Goal: Information Seeking & Learning: Learn about a topic

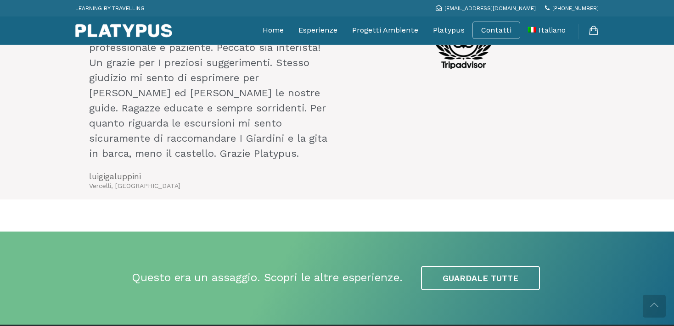
scroll to position [2133, 0]
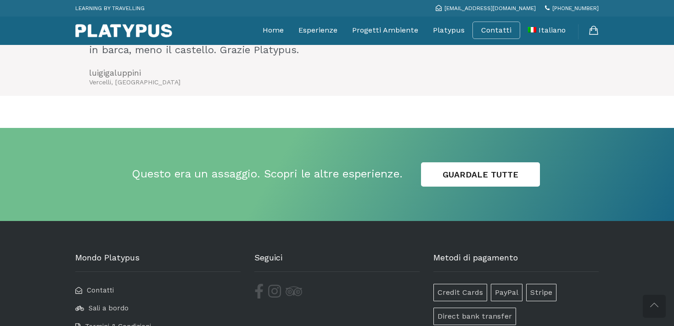
click at [486, 163] on link "GUARDALE TUTTE" at bounding box center [480, 175] width 119 height 25
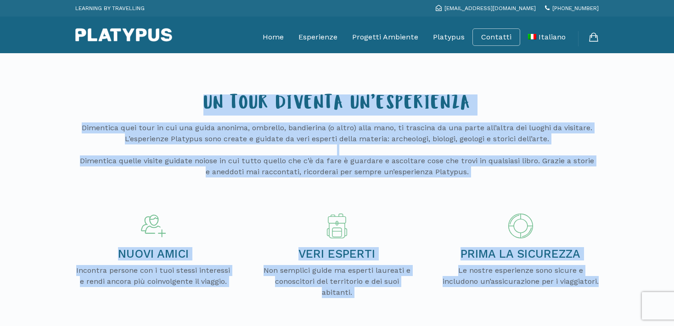
drag, startPoint x: 205, startPoint y: 106, endPoint x: 578, endPoint y: 292, distance: 417.2
copy div "LO IPSU DOLORSI AM’CONSECTETU Adipiscin elit sedd ei tem inc utlab etdolor, mag…"
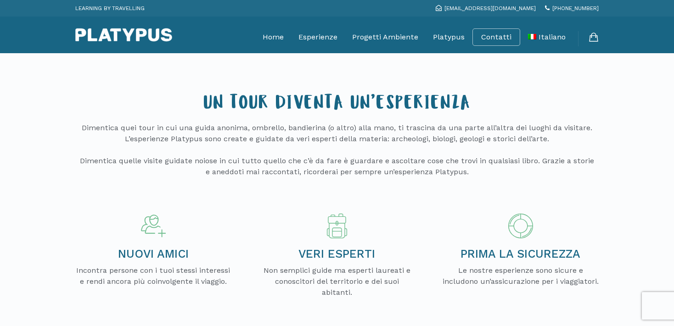
click at [521, 79] on div at bounding box center [336, 79] width 523 height 14
